Goal: Check status: Check status

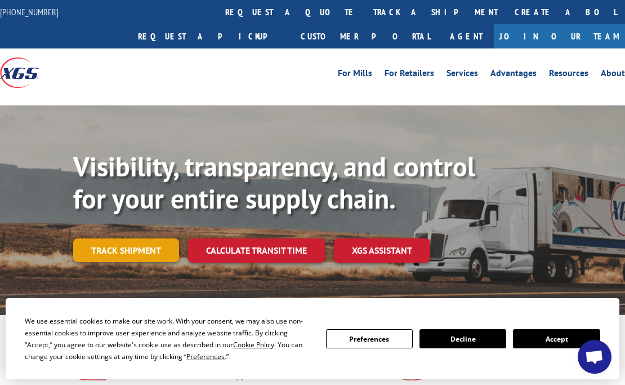
click at [118, 238] on link "Track shipment" at bounding box center [126, 250] width 106 height 24
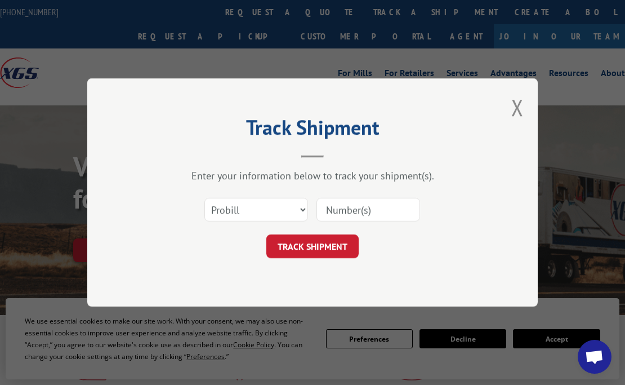
drag, startPoint x: 146, startPoint y: 205, endPoint x: 244, endPoint y: 180, distance: 101.1
click at [146, 205] on div "Select category... Probill BOL PO" at bounding box center [313, 209] width 338 height 37
click at [276, 213] on select "Select category... Probill BOL PO" at bounding box center [257, 210] width 104 height 24
click at [205, 198] on select "Select category... Probill BOL PO" at bounding box center [257, 210] width 104 height 24
click at [237, 210] on select "Select category... Probill BOL PO" at bounding box center [257, 210] width 104 height 24
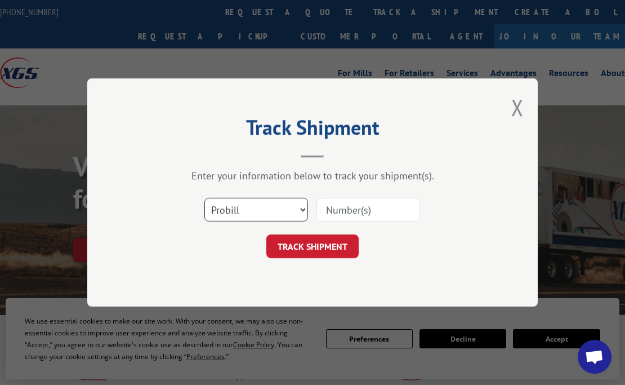
click at [267, 214] on select "Select category... Probill BOL PO" at bounding box center [257, 210] width 104 height 24
click at [377, 211] on input at bounding box center [369, 210] width 104 height 24
paste input "17410190"
type input "17410190"
click button "TRACK SHIPMENT" at bounding box center [313, 246] width 92 height 24
